Goal: Task Accomplishment & Management: Manage account settings

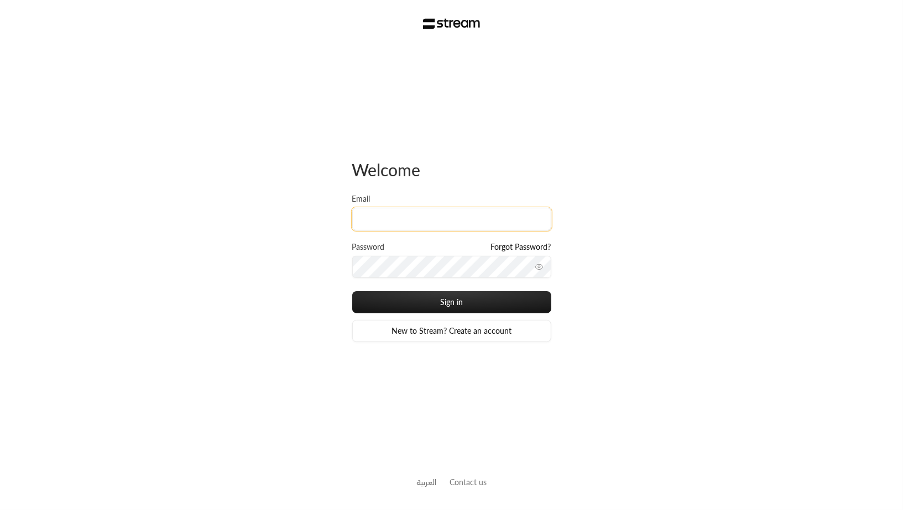
click at [393, 227] on input "Email" at bounding box center [451, 219] width 199 height 23
type input "[EMAIL_ADDRESS][DOMAIN_NAME]"
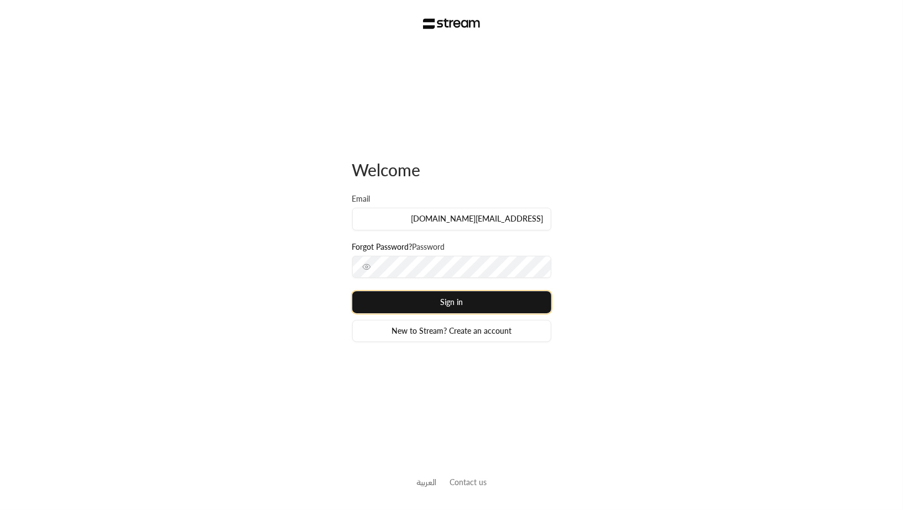
click at [488, 307] on button "Sign in" at bounding box center [451, 302] width 199 height 22
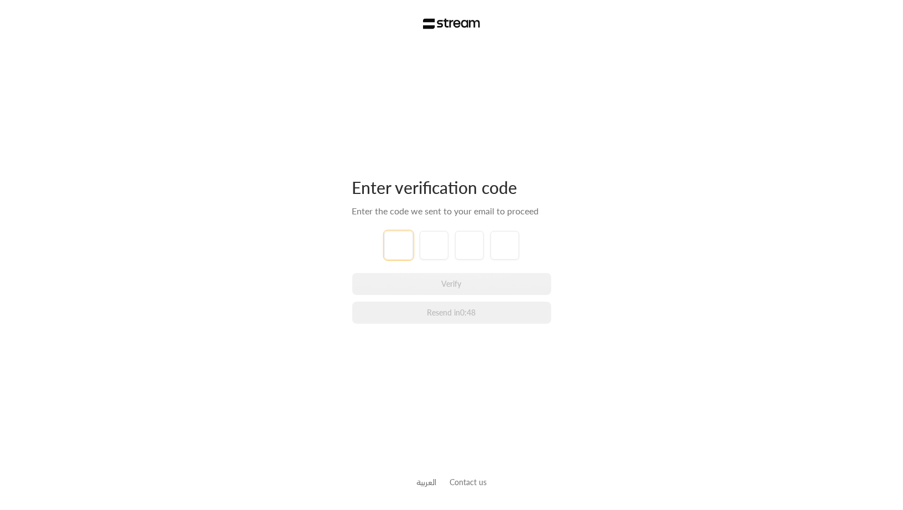
type input "6"
type input "0"
type input "7"
type input "4"
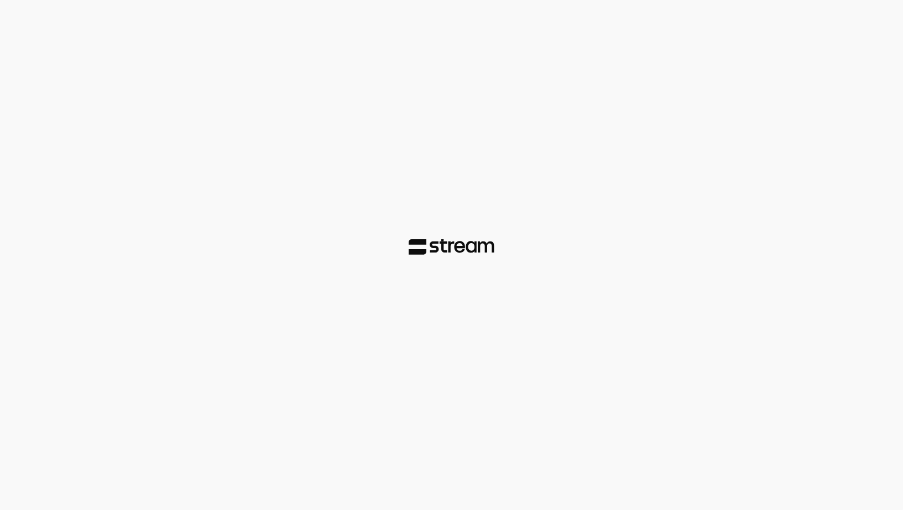
click at [534, 258] on div at bounding box center [451, 255] width 903 height 510
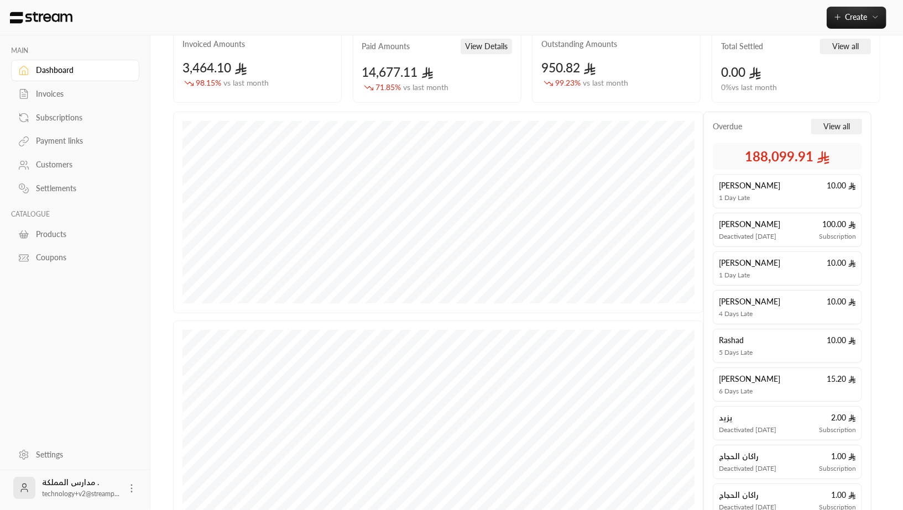
scroll to position [171, 0]
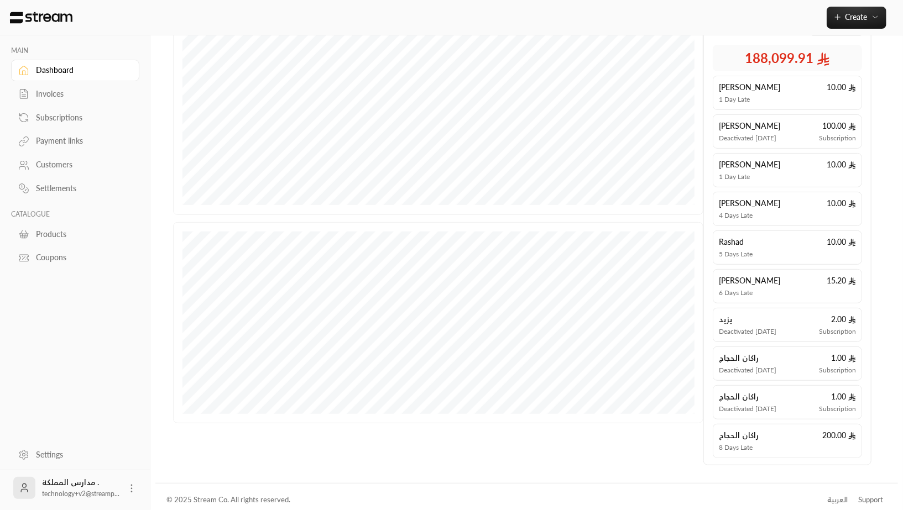
click at [837, 495] on div "العربية" at bounding box center [837, 500] width 20 height 11
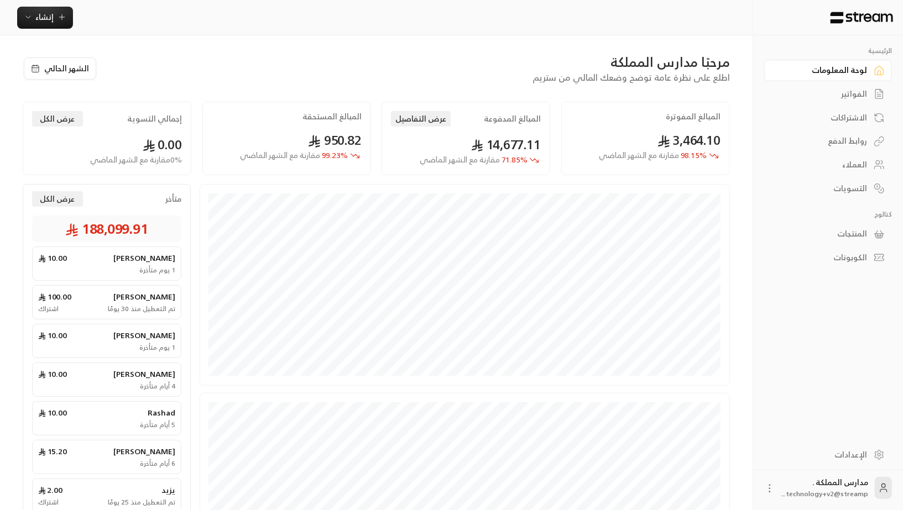
click at [709, 119] on h2 "المبالغ المفوترة" at bounding box center [693, 116] width 55 height 11
copy h2 "المبالغ المفوترة"
click at [510, 121] on h2 "المبالغ المدفوعة" at bounding box center [512, 118] width 57 height 11
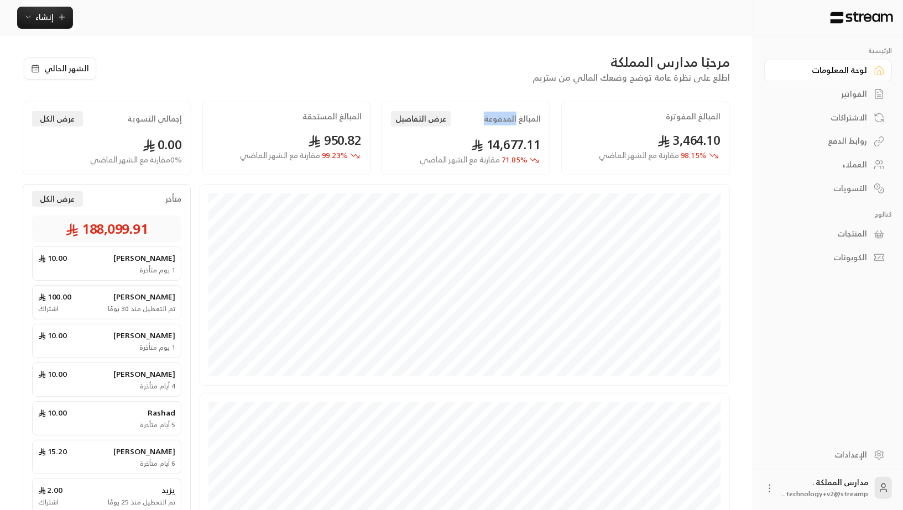
click at [510, 121] on h2 "المبالغ المدفوعة" at bounding box center [512, 118] width 57 height 11
copy div "المبالغ المدفوعة عرض التفاصيل"
click at [346, 123] on div "المبالغ المستحقة 950.82 99.23 % مقارنة مع الشهر الماضي" at bounding box center [286, 139] width 169 height 74
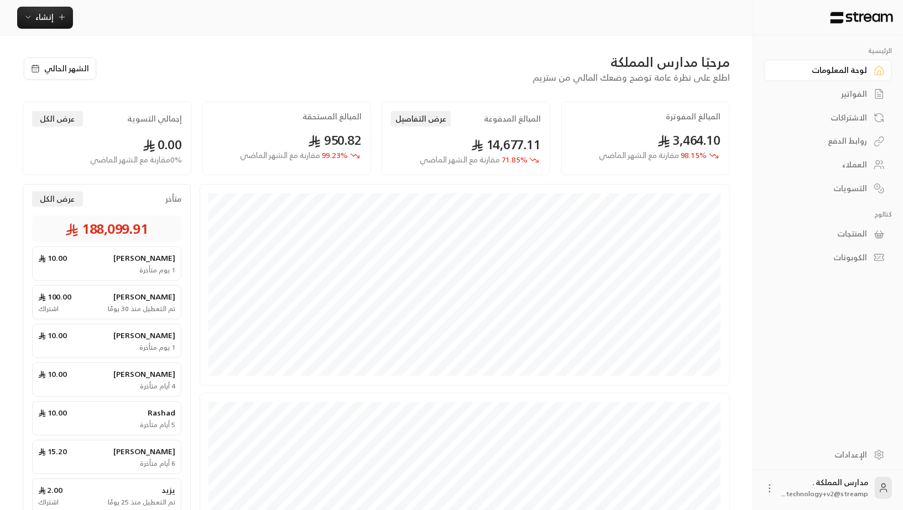
click at [346, 122] on h2 "المبالغ المستحقة" at bounding box center [332, 116] width 59 height 11
copy h2 "المبالغ المستحقة"
click at [148, 120] on h2 "إجمالي التسوية" at bounding box center [154, 118] width 55 height 11
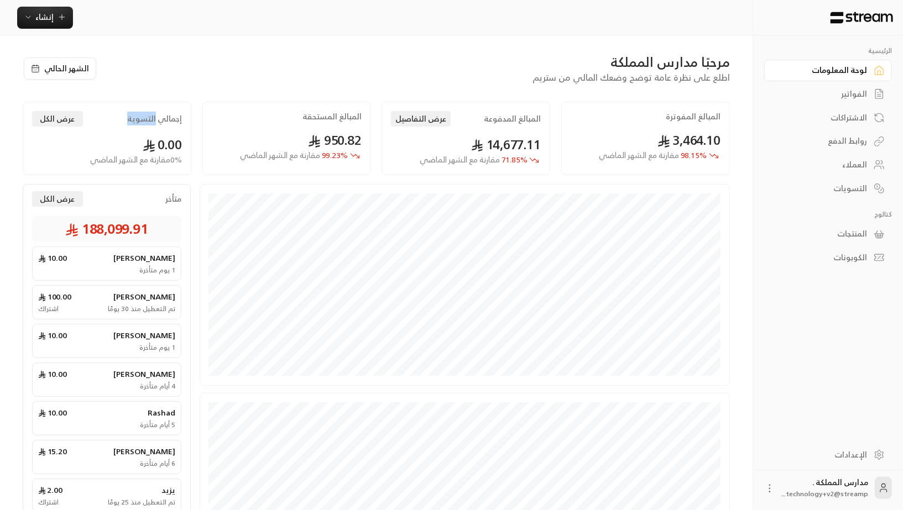
click at [148, 120] on h2 "إجمالي التسوية" at bounding box center [154, 118] width 55 height 11
copy div "إجمالي التسوية عرض الكل"
